Goal: Submit feedback/report problem

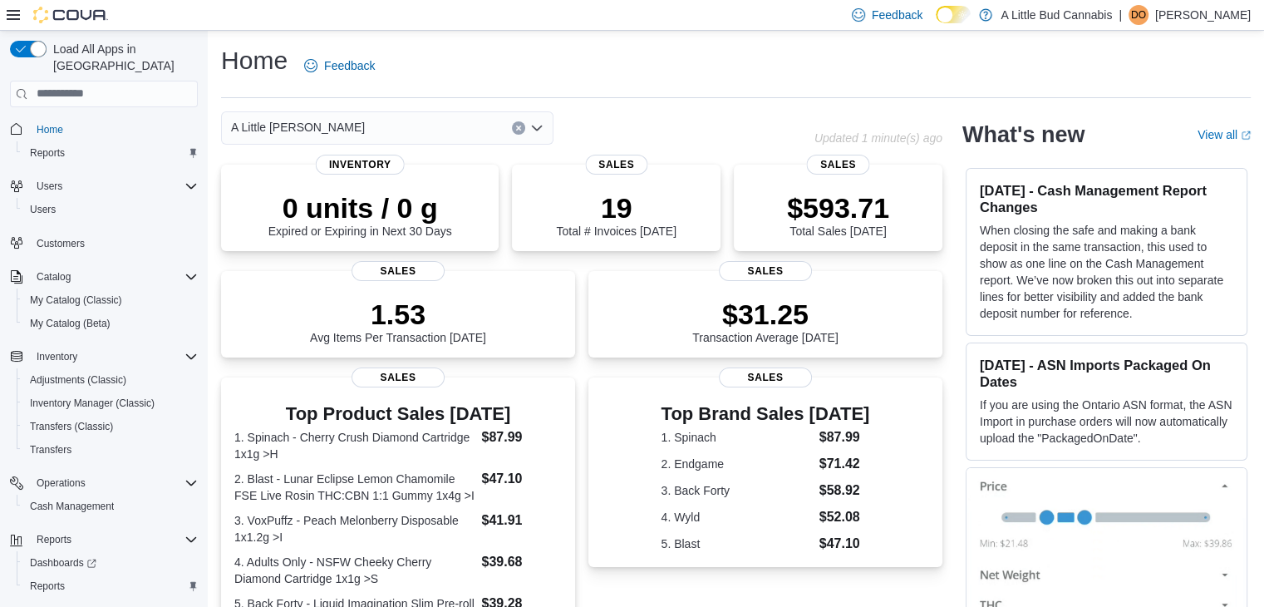
click at [637, 63] on div "Home Feedback" at bounding box center [736, 65] width 1030 height 43
